Goal: Obtain resource: Obtain resource

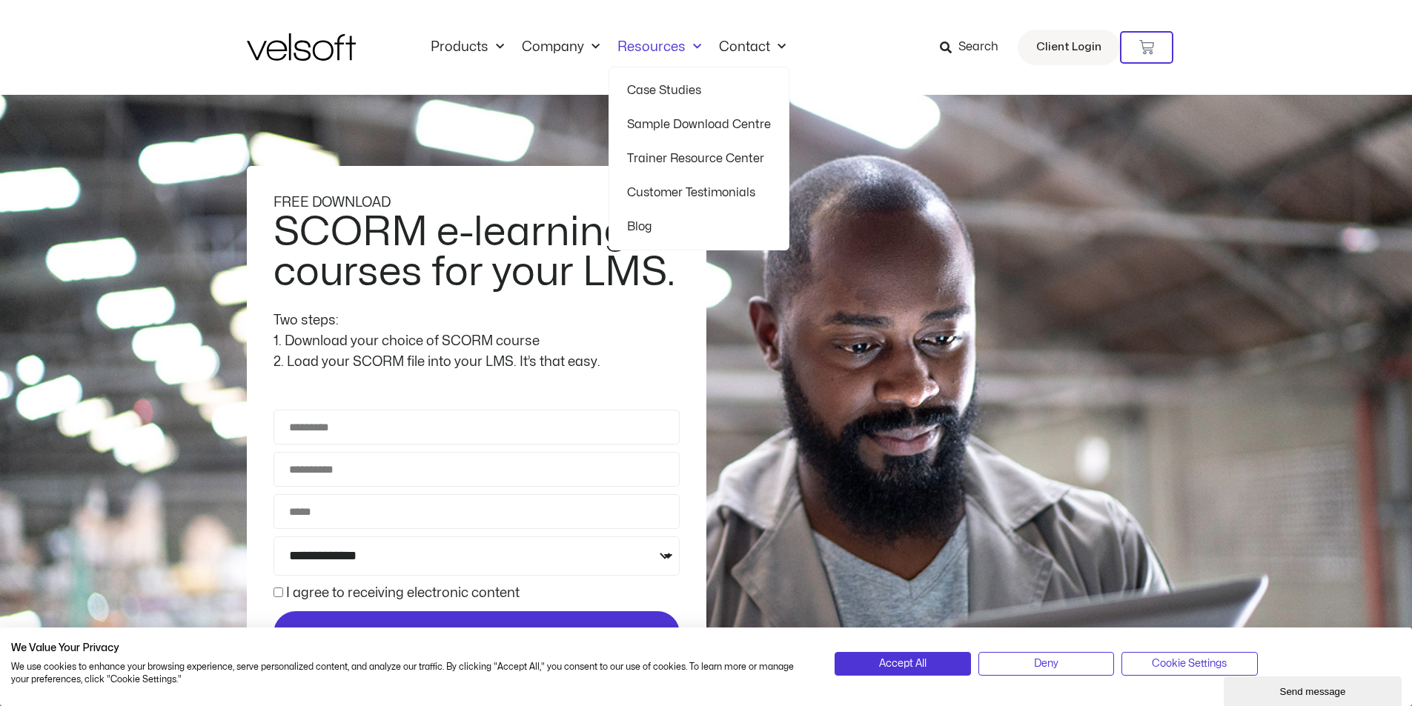
click at [667, 122] on link "Sample Download Centre" at bounding box center [699, 124] width 144 height 34
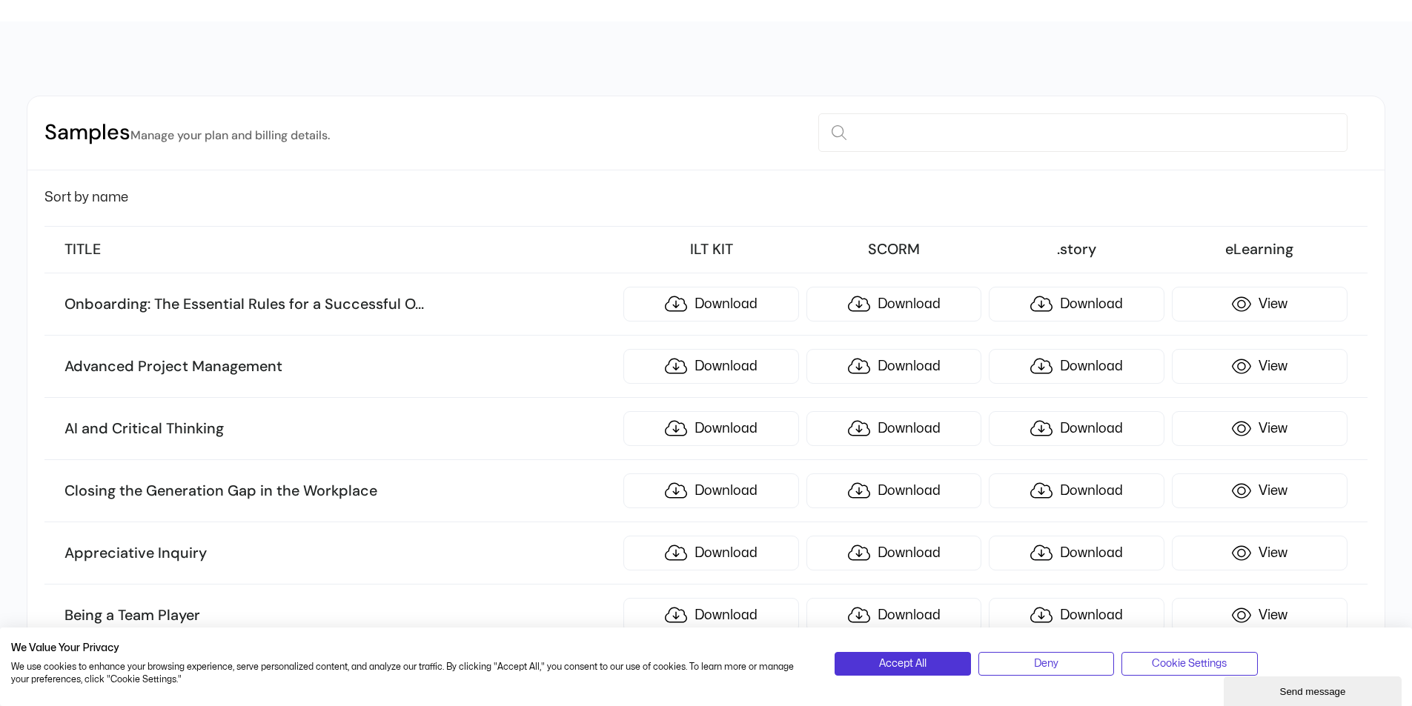
scroll to position [74, 0]
click at [910, 426] on link "Download" at bounding box center [895, 428] width 176 height 35
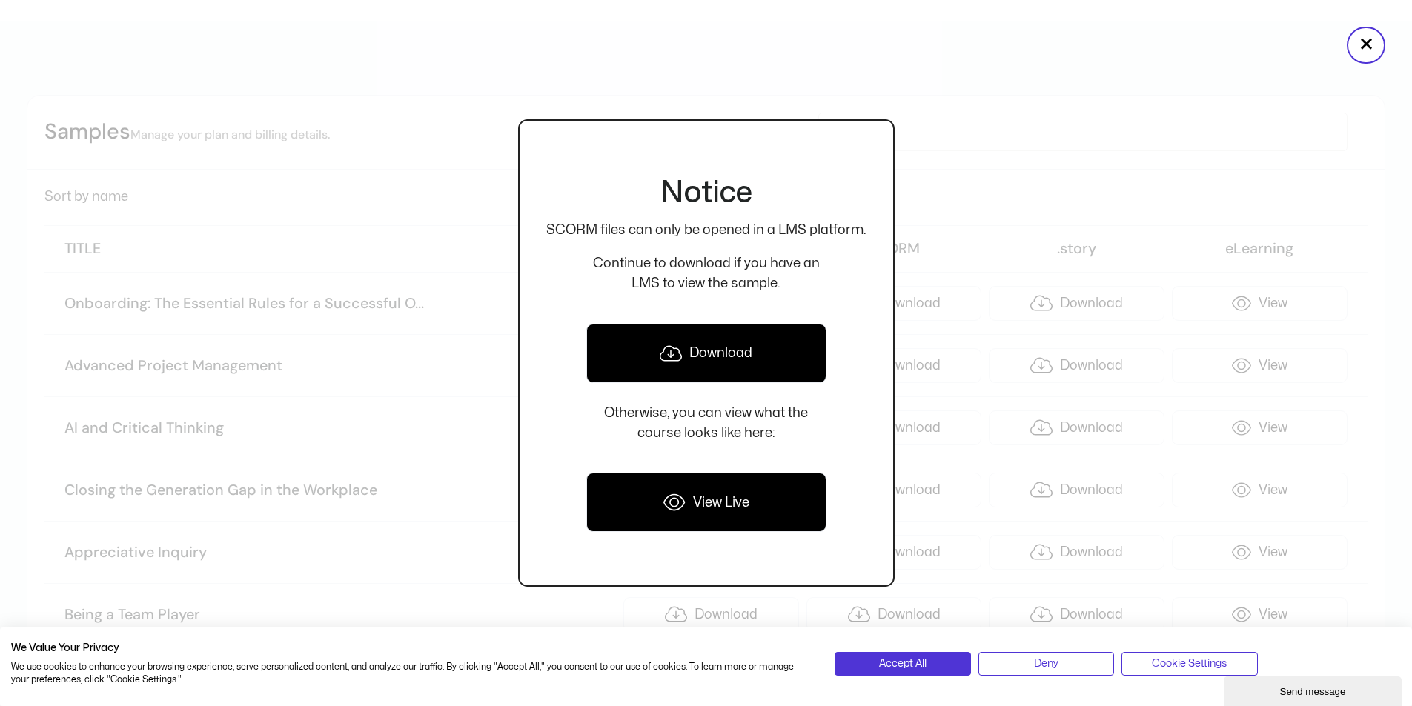
click at [711, 492] on link "View Live" at bounding box center [706, 502] width 240 height 59
click at [1368, 44] on button "×" at bounding box center [1366, 45] width 39 height 37
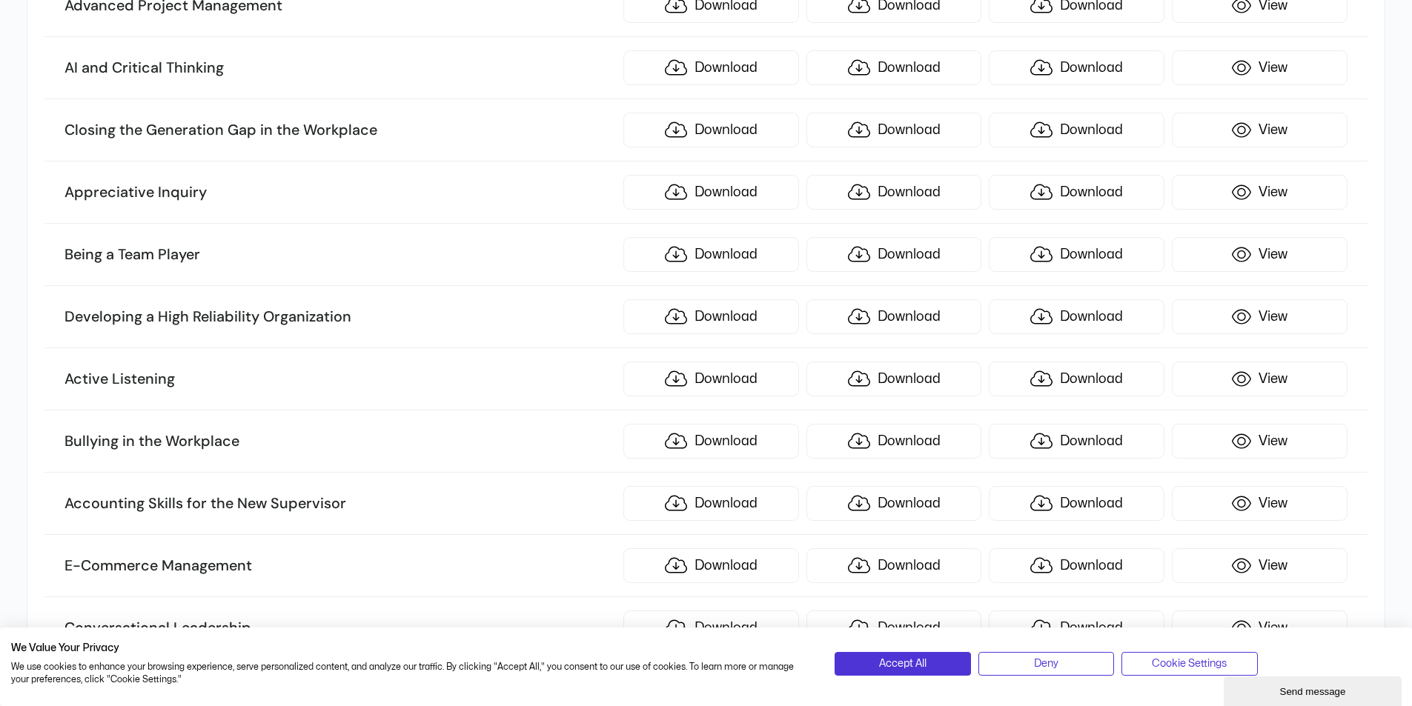
scroll to position [445, 0]
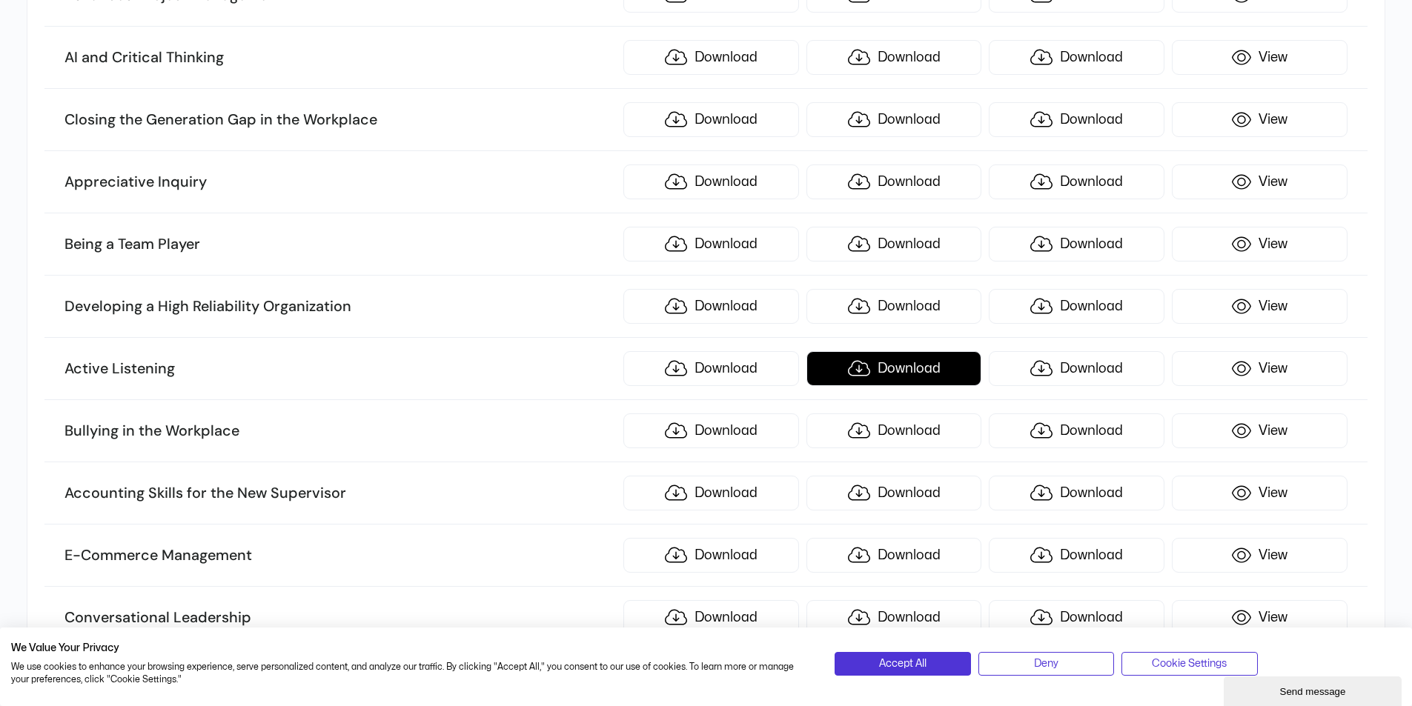
click at [898, 369] on link "Download" at bounding box center [895, 368] width 176 height 35
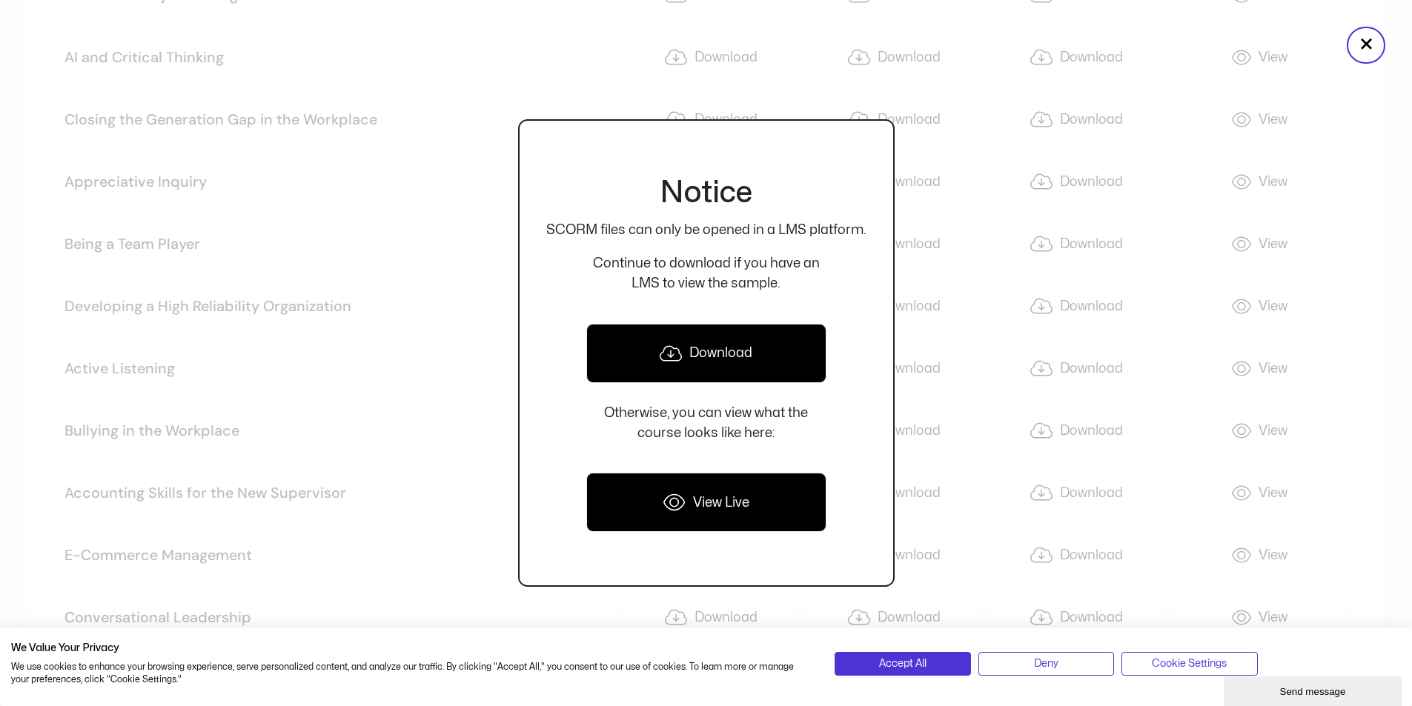
click at [715, 497] on link "View Live" at bounding box center [706, 502] width 240 height 59
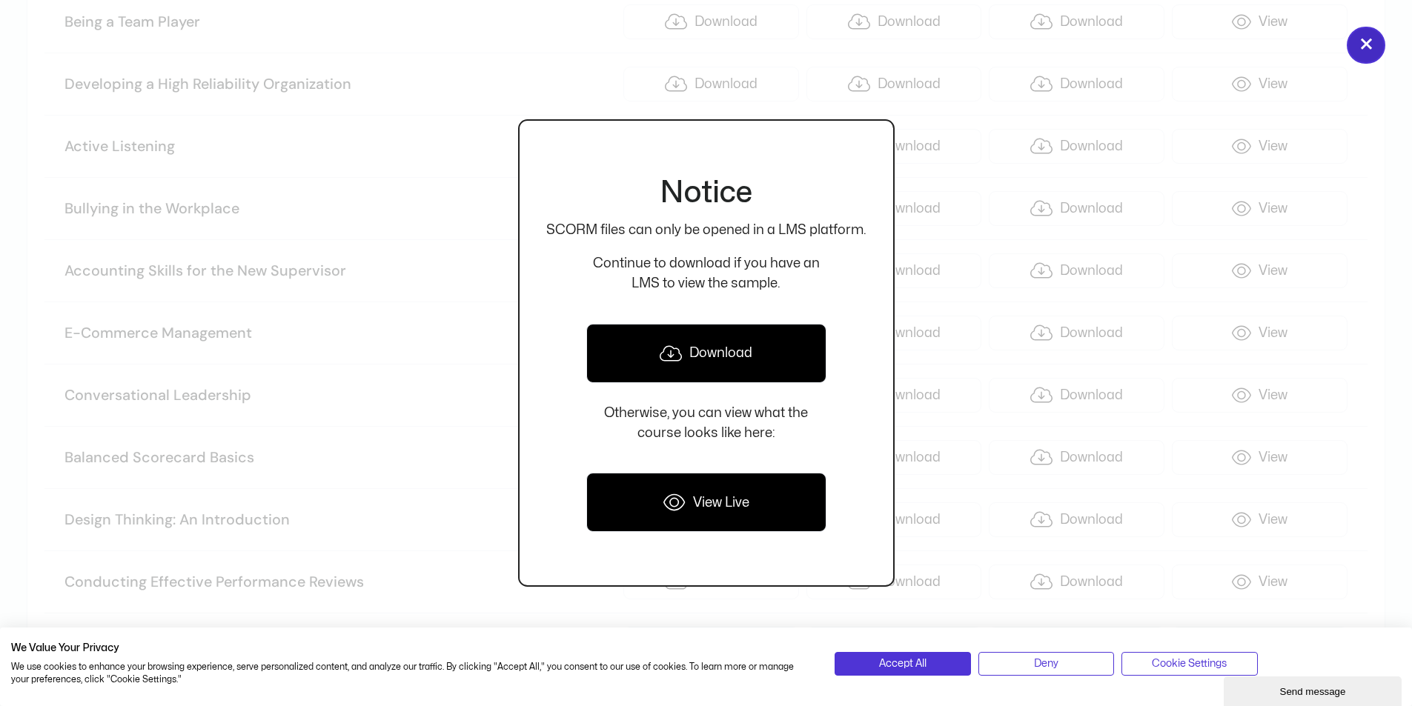
click at [1363, 39] on button "×" at bounding box center [1366, 45] width 39 height 37
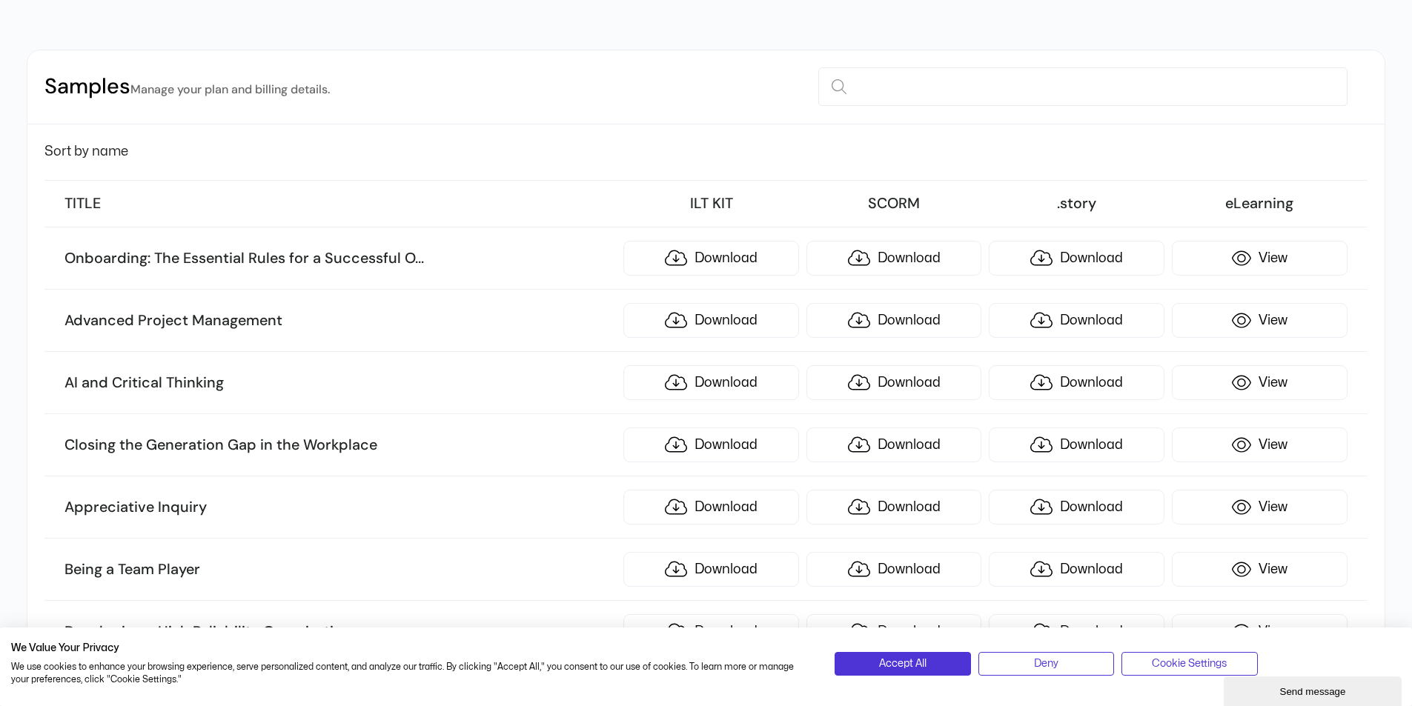
scroll to position [148, 0]
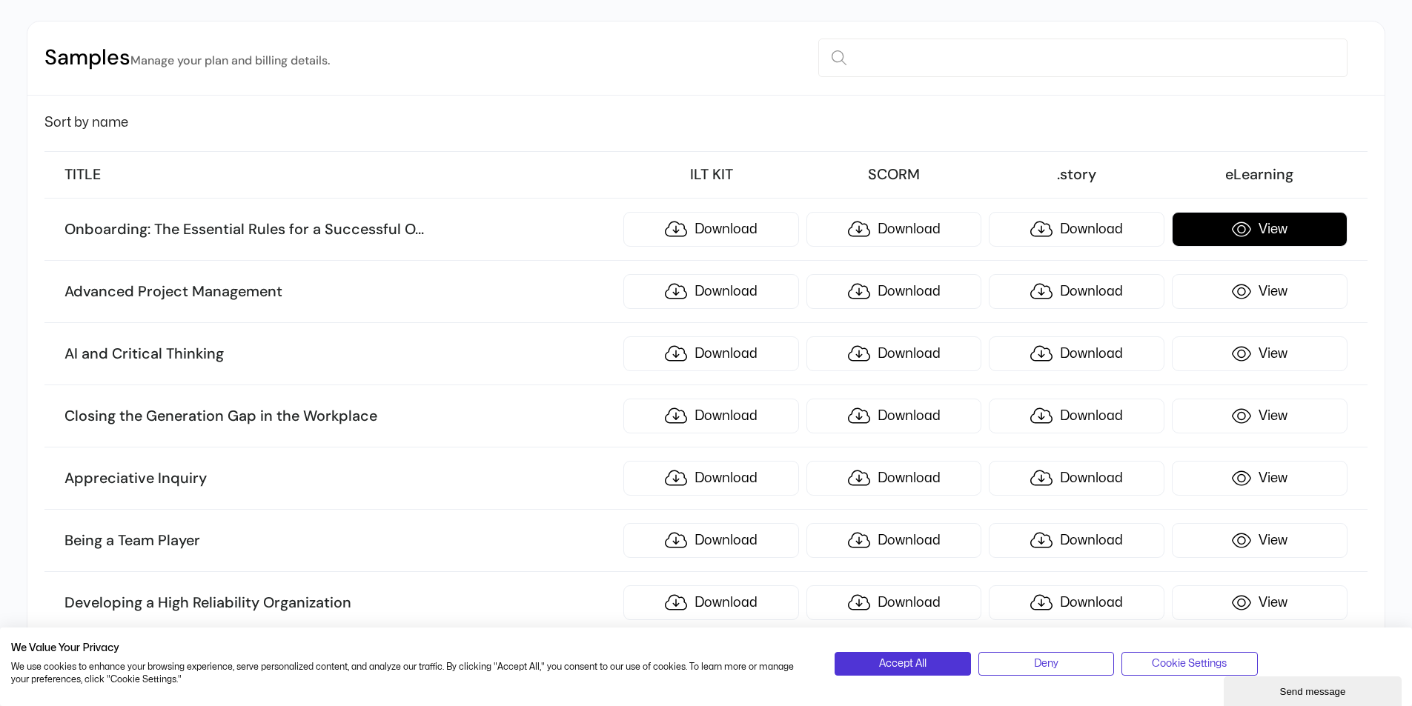
click at [1275, 226] on link "View" at bounding box center [1260, 229] width 176 height 35
